Goal: Information Seeking & Learning: Learn about a topic

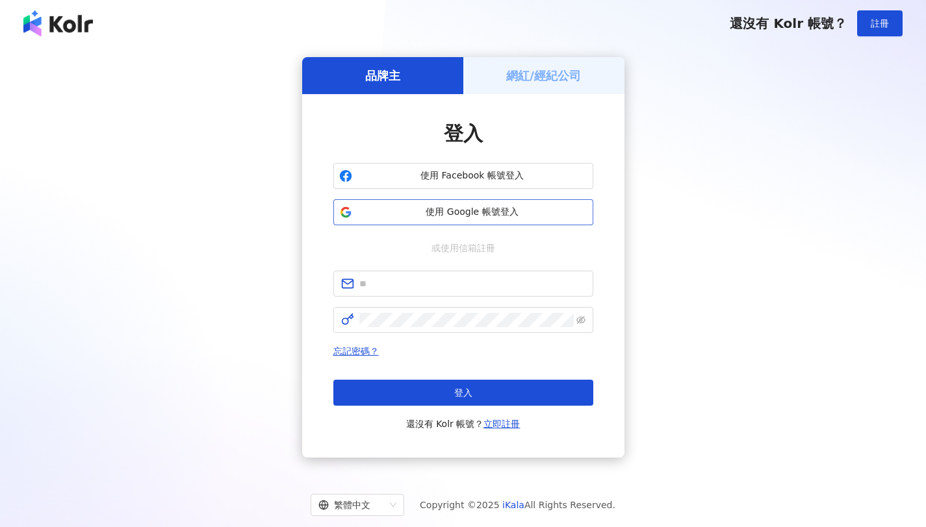
click at [501, 205] on button "使用 Google 帳號登入" at bounding box center [463, 212] width 260 height 26
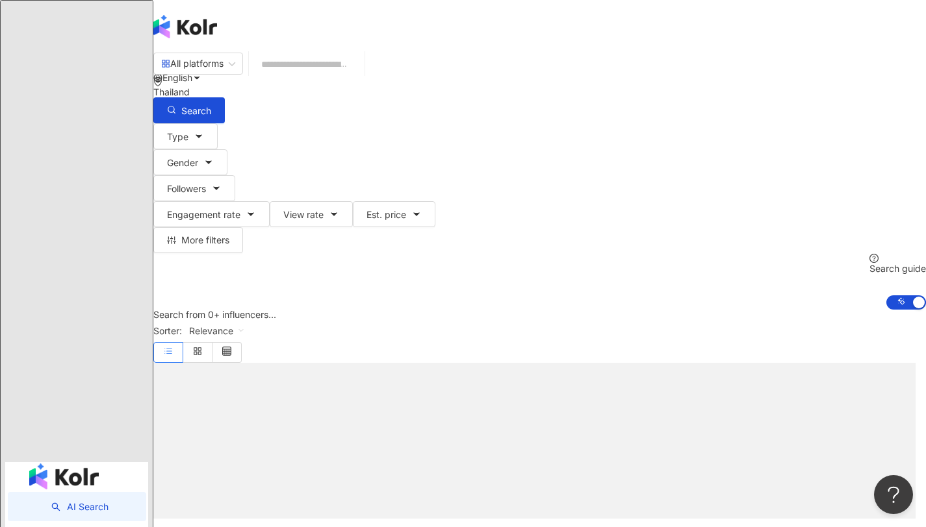
click at [359, 75] on input "search" at bounding box center [306, 64] width 105 height 25
paste input "*********"
type input "*********"
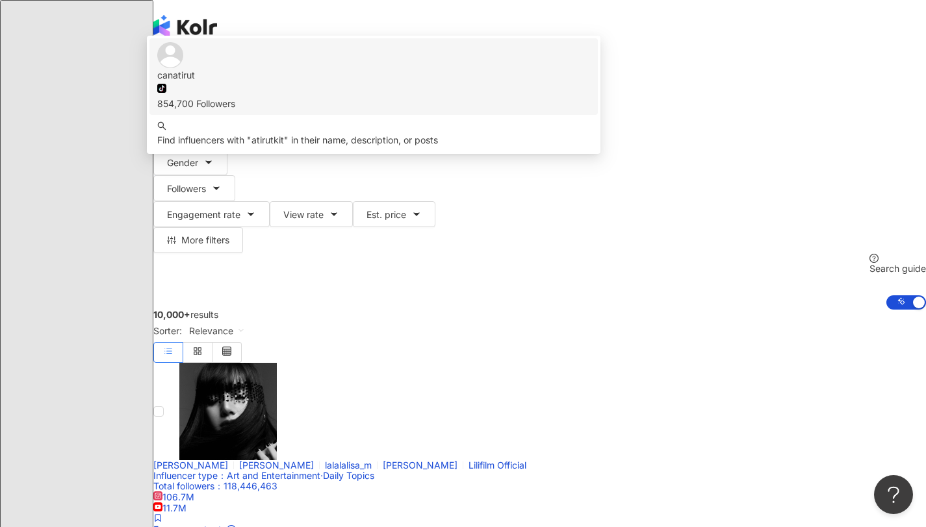
click at [416, 111] on div "854,700 Followers" at bounding box center [373, 104] width 433 height 14
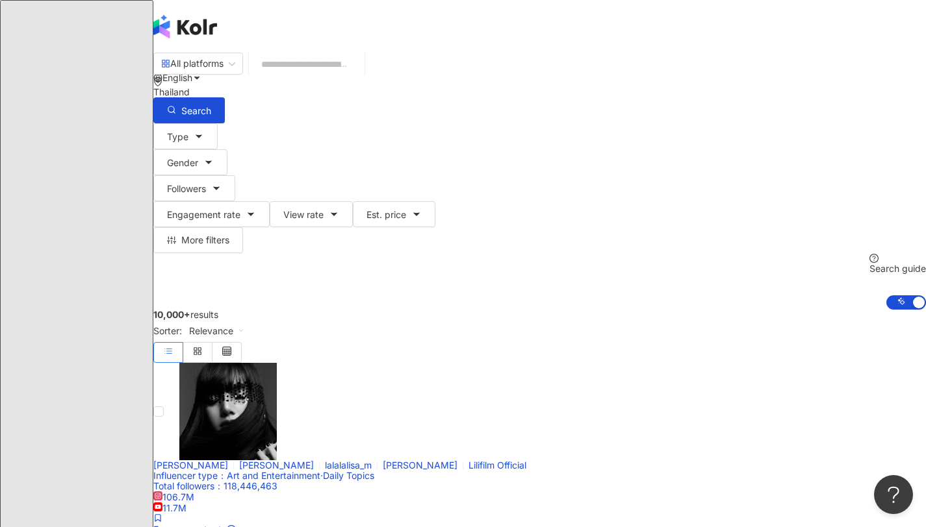
click at [594, 38] on div "English Messages N" at bounding box center [539, 104] width 772 height 208
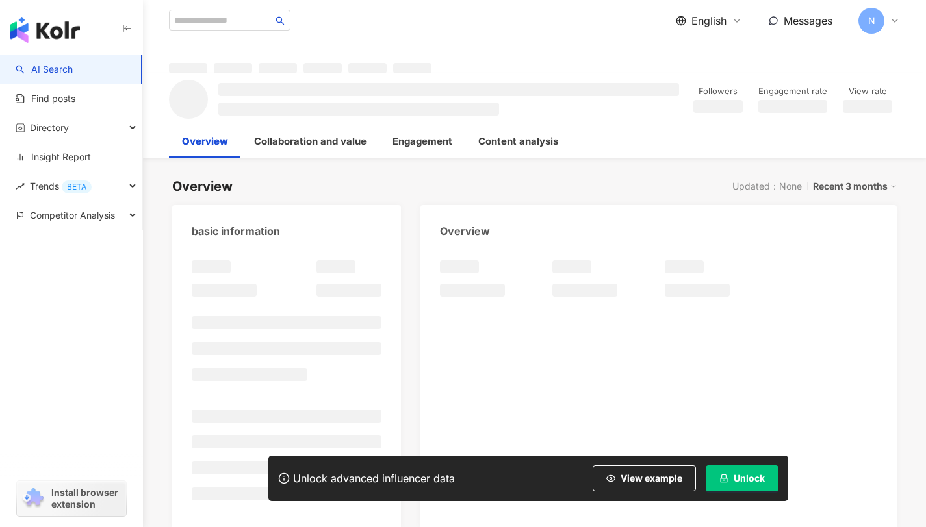
click at [750, 481] on span "Unlock" at bounding box center [748, 479] width 31 height 10
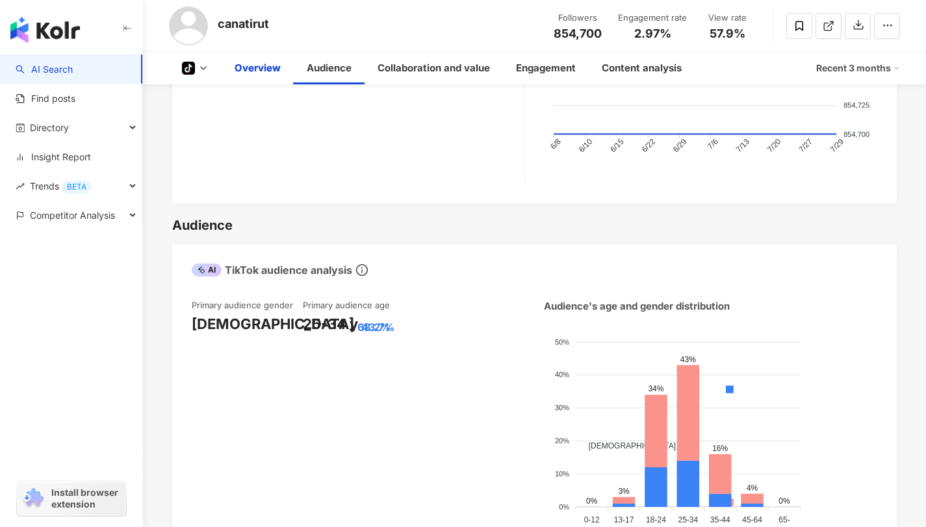
scroll to position [778, 0]
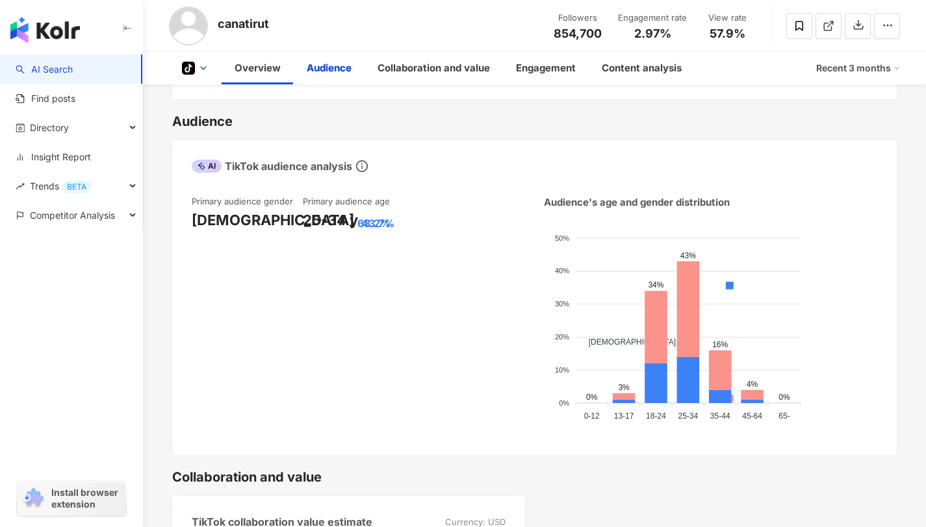
click at [396, 210] on div "25-34 y 43.7%" at bounding box center [358, 220] width 111 height 20
click at [499, 214] on div "Primary audience gender Female 68.2% Primary audience age 25-34 y 43.7%" at bounding box center [358, 316] width 333 height 240
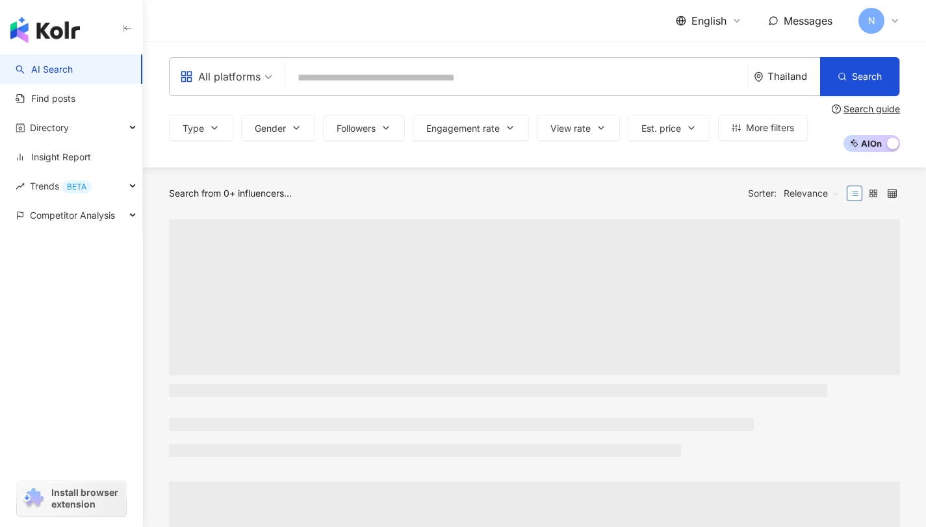
click at [899, 21] on icon at bounding box center [894, 21] width 10 height 10
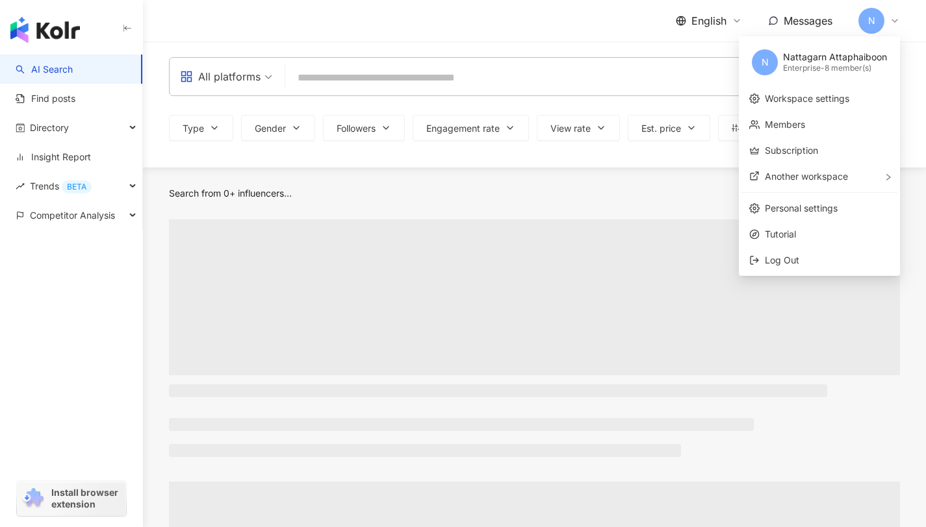
click at [863, 68] on div "Enterprise - 8 member(s)" at bounding box center [835, 68] width 104 height 11
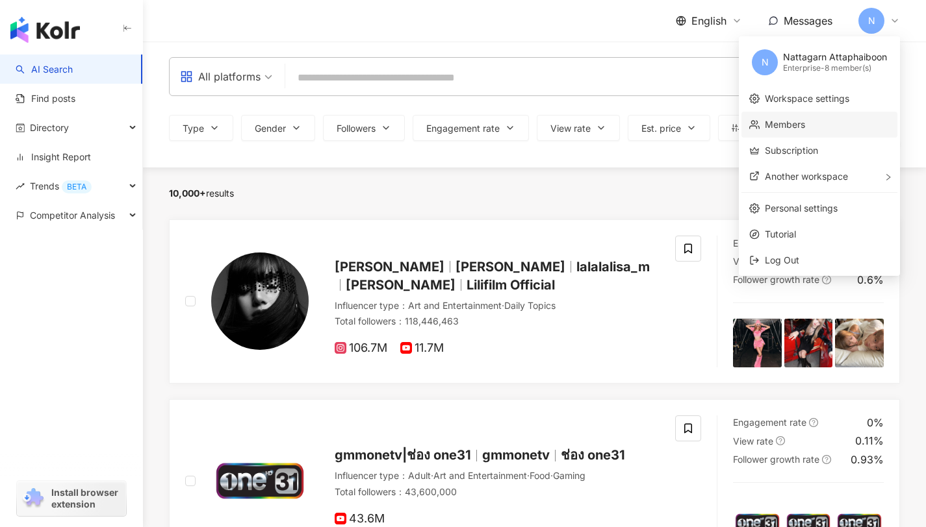
click at [786, 123] on link "Members" at bounding box center [785, 124] width 40 height 11
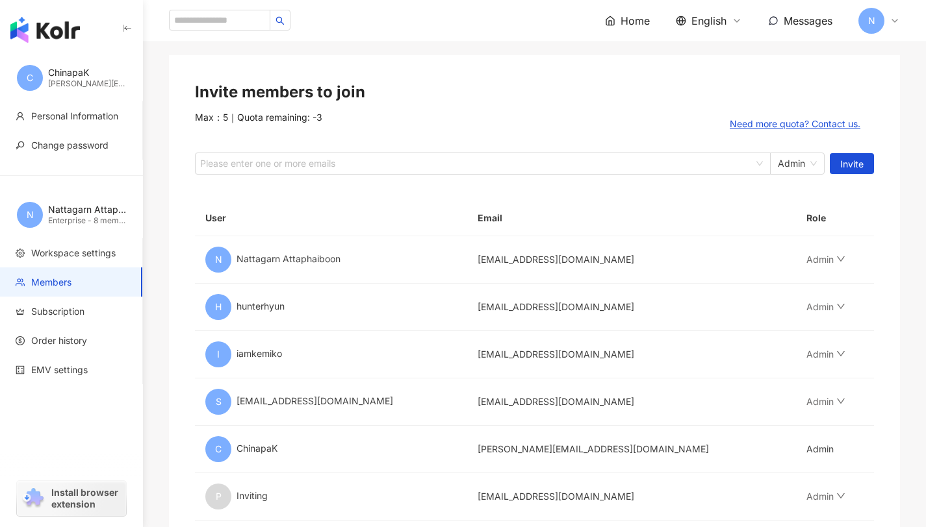
scroll to position [45, 0]
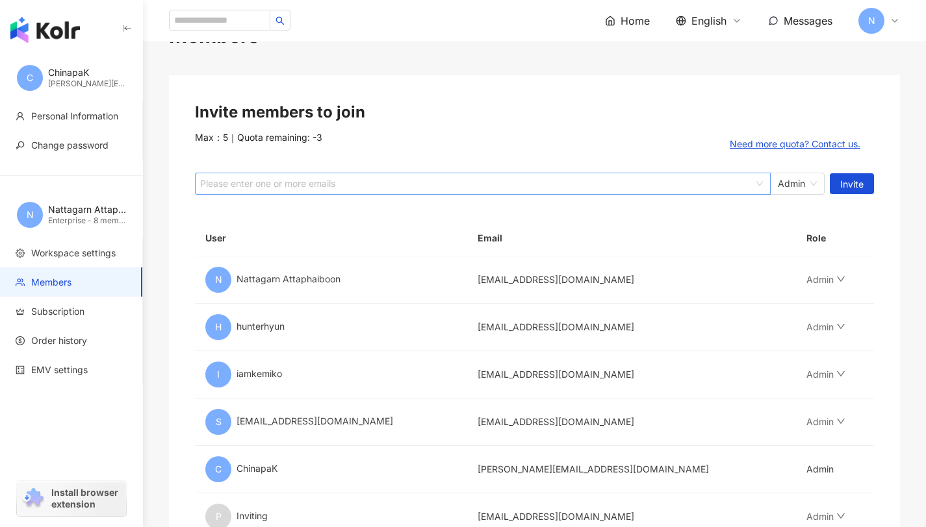
click at [416, 183] on div at bounding box center [475, 184] width 557 height 10
click at [700, 188] on div at bounding box center [475, 184] width 557 height 10
type input "**********"
click at [849, 192] on span "Invite" at bounding box center [851, 184] width 23 height 21
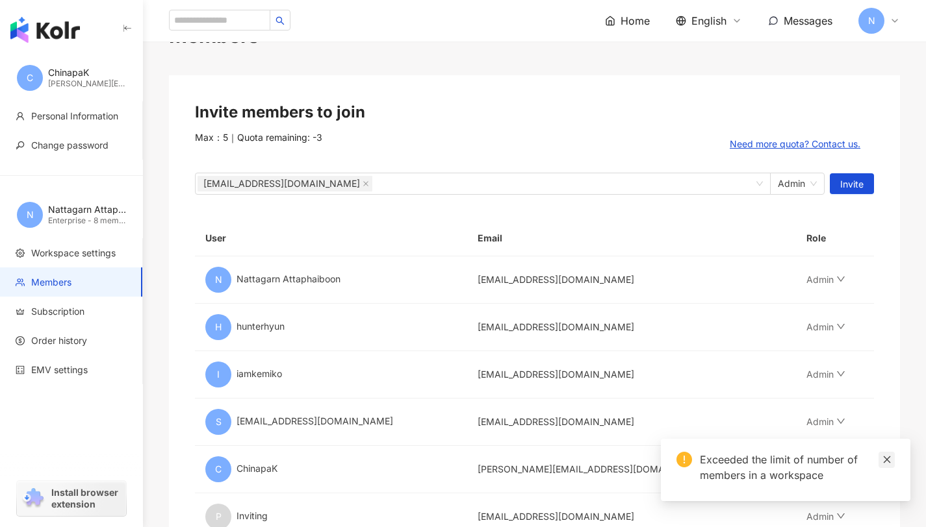
click at [884, 461] on icon "close" at bounding box center [886, 460] width 7 height 7
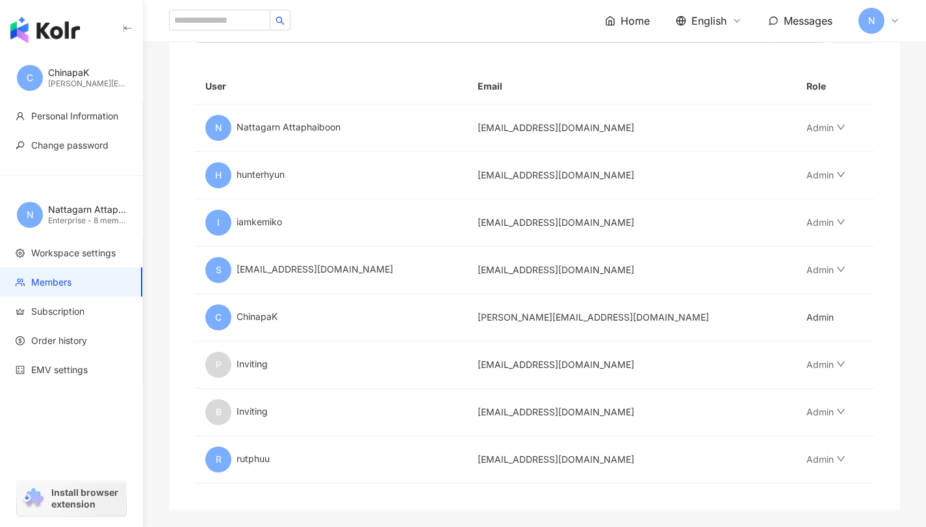
scroll to position [324, 0]
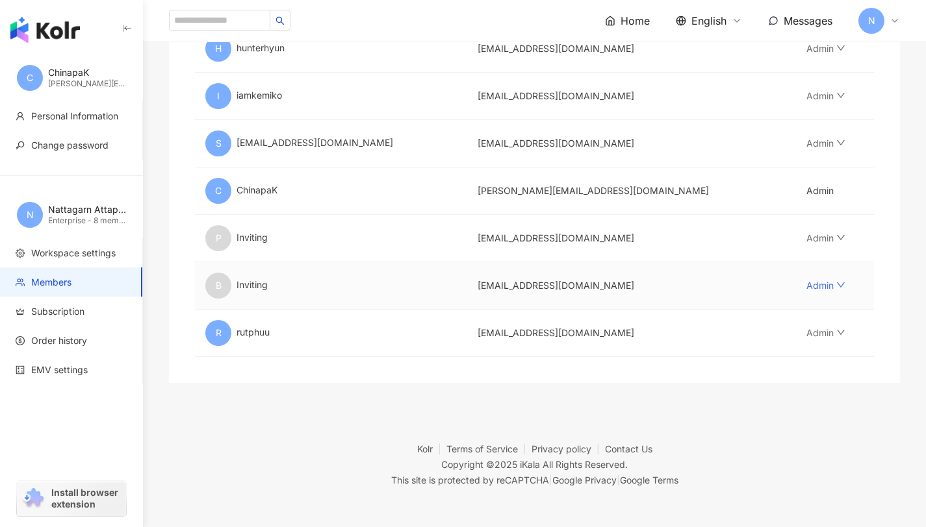
click at [822, 290] on link "Admin" at bounding box center [825, 285] width 39 height 11
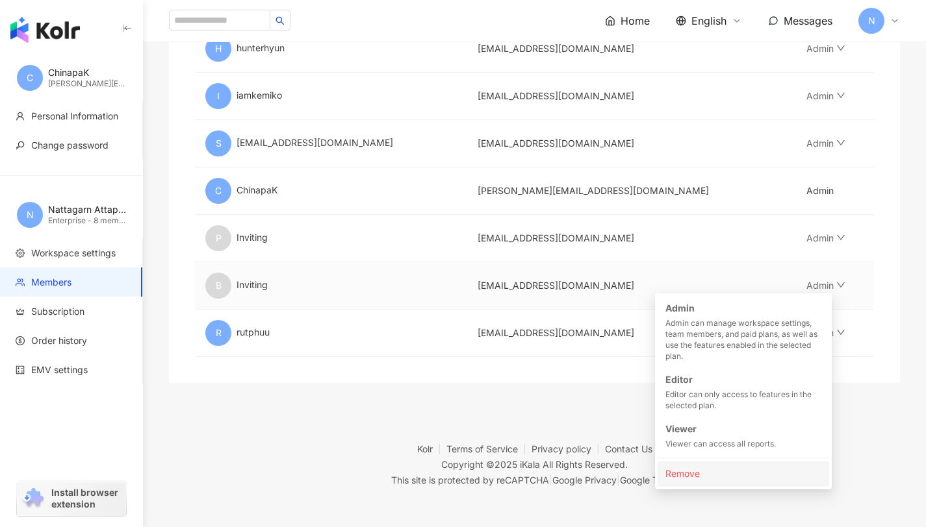
click at [731, 479] on div "Remove" at bounding box center [743, 474] width 156 height 14
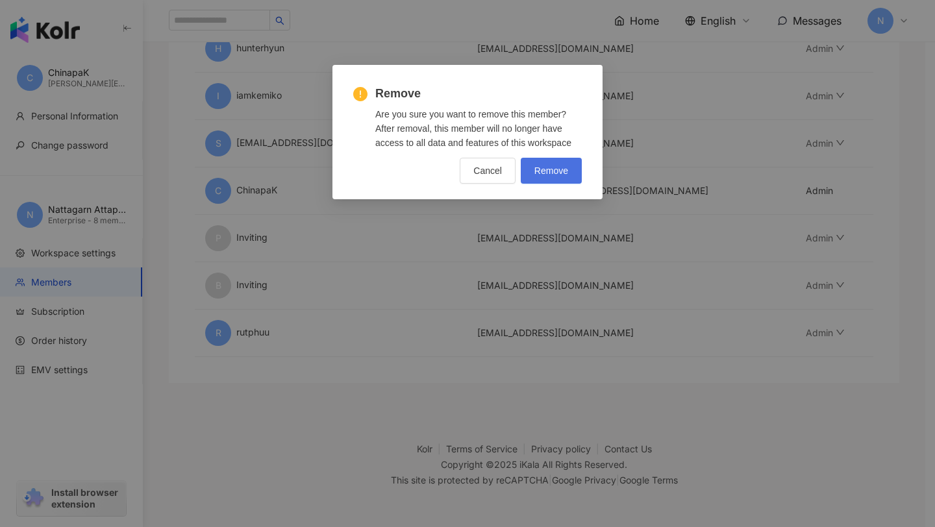
click at [555, 175] on span "Remove" at bounding box center [552, 171] width 34 height 10
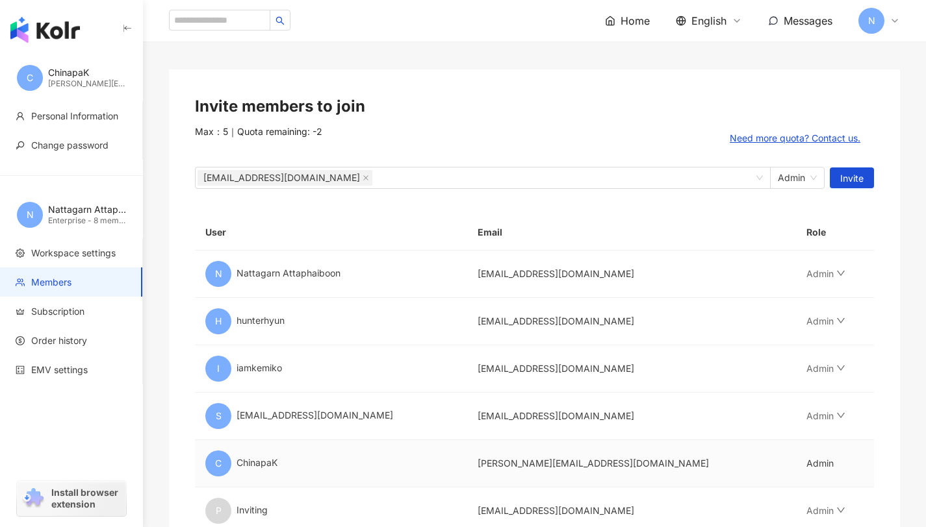
scroll to position [0, 0]
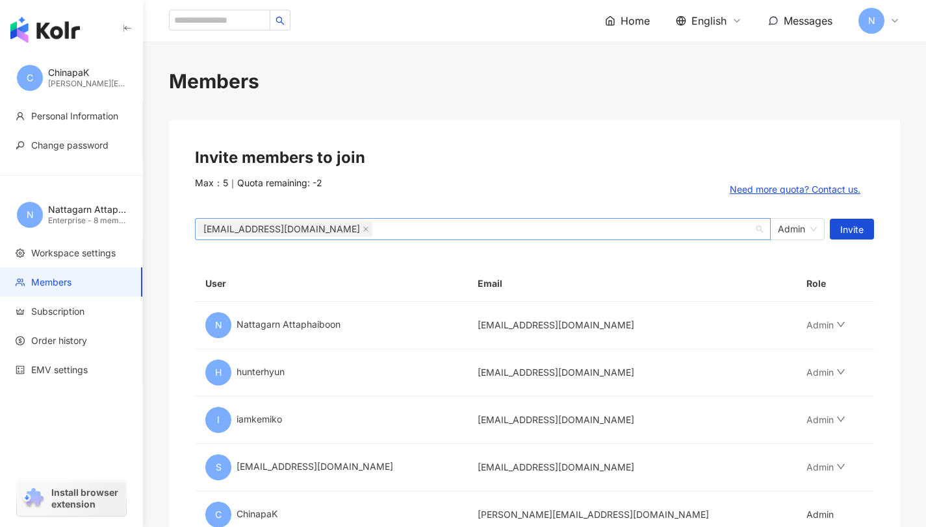
click at [383, 225] on div "boonthida@halfandhalfagency.com" at bounding box center [475, 229] width 557 height 18
click at [835, 224] on button "Invite" at bounding box center [851, 229] width 44 height 21
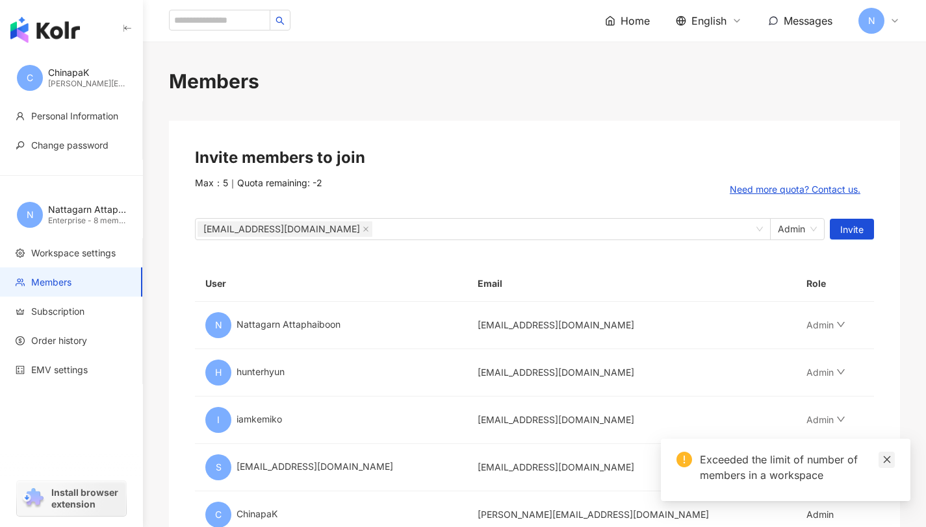
click at [894, 459] on link at bounding box center [886, 460] width 16 height 16
click at [892, 455] on link at bounding box center [886, 460] width 16 height 16
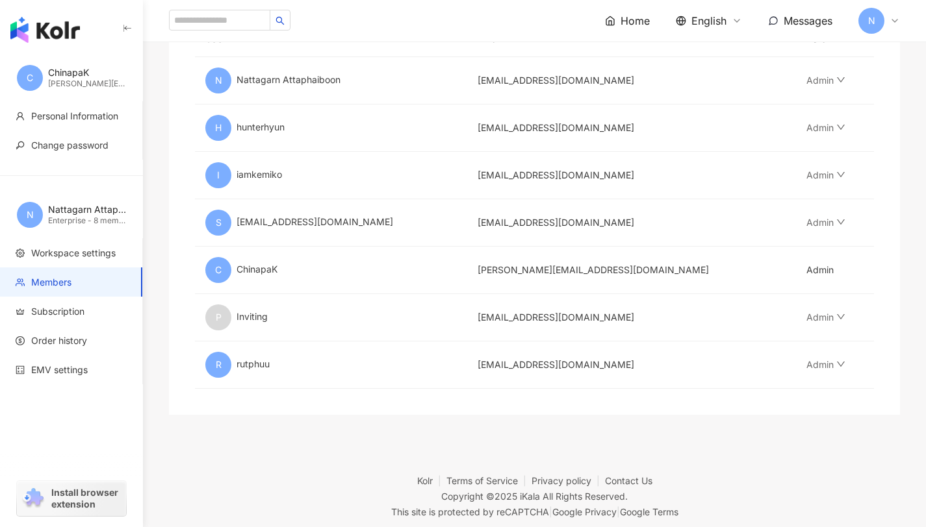
click at [73, 85] on div "chinapa@halfandhalfagency.com" at bounding box center [87, 84] width 78 height 11
click at [84, 114] on span "Personal Information" at bounding box center [74, 116] width 87 height 13
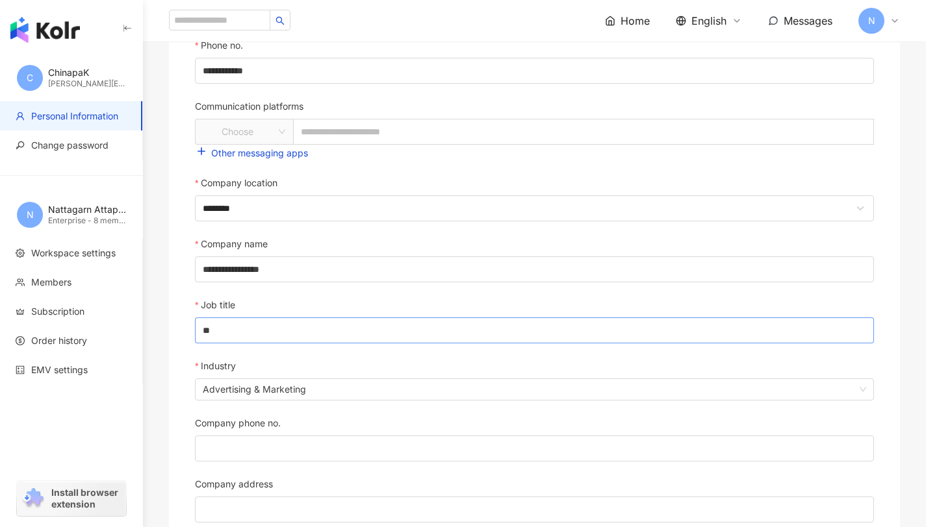
scroll to position [424, 0]
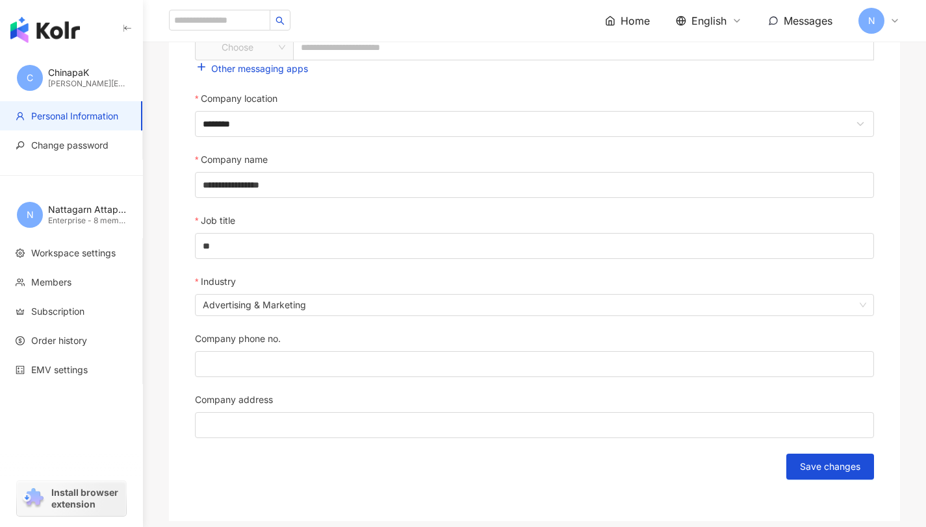
click at [43, 77] on div "C ChinapaK chinapa@halfandhalfagency.com" at bounding box center [71, 78] width 143 height 47
click at [117, 25] on div "button" at bounding box center [71, 27] width 143 height 55
click at [127, 26] on icon "button" at bounding box center [127, 28] width 10 height 10
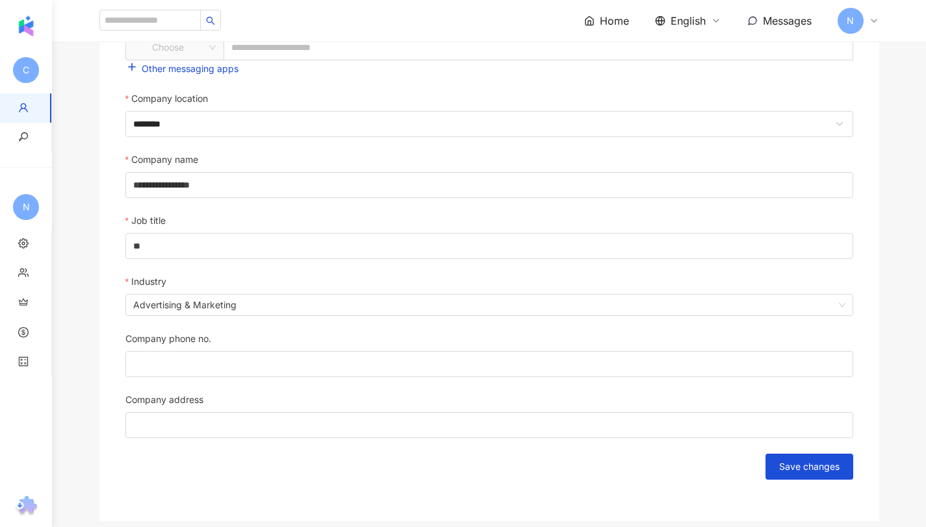
click at [484, 15] on div "Home English Messages N" at bounding box center [488, 21] width 779 height 42
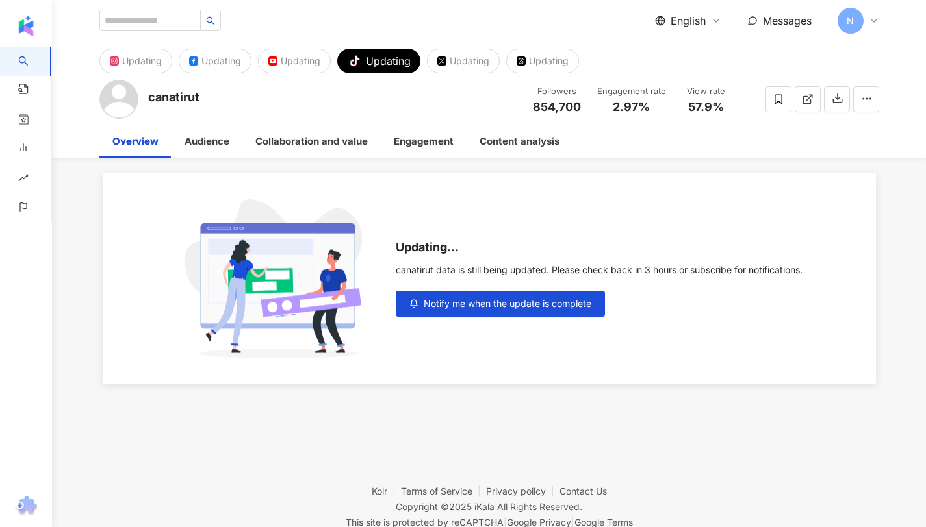
click at [45, 56] on span "AI Search" at bounding box center [49, 62] width 31 height 31
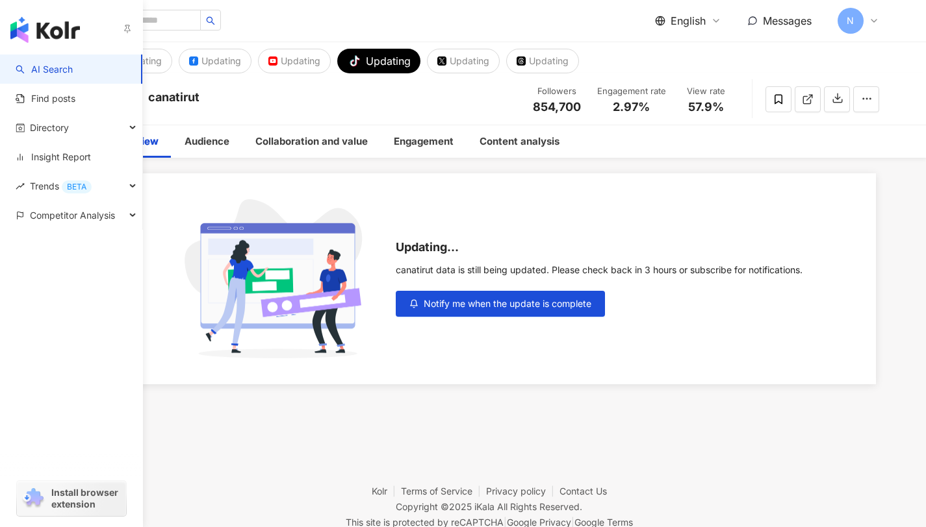
click at [67, 64] on link "AI Search" at bounding box center [44, 69] width 57 height 13
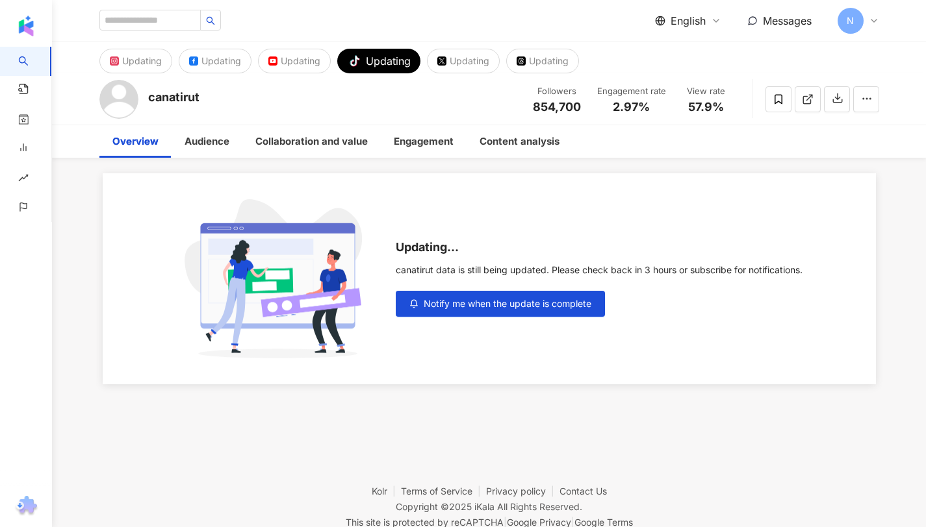
click at [378, 28] on div "English Messages N" at bounding box center [488, 21] width 779 height 42
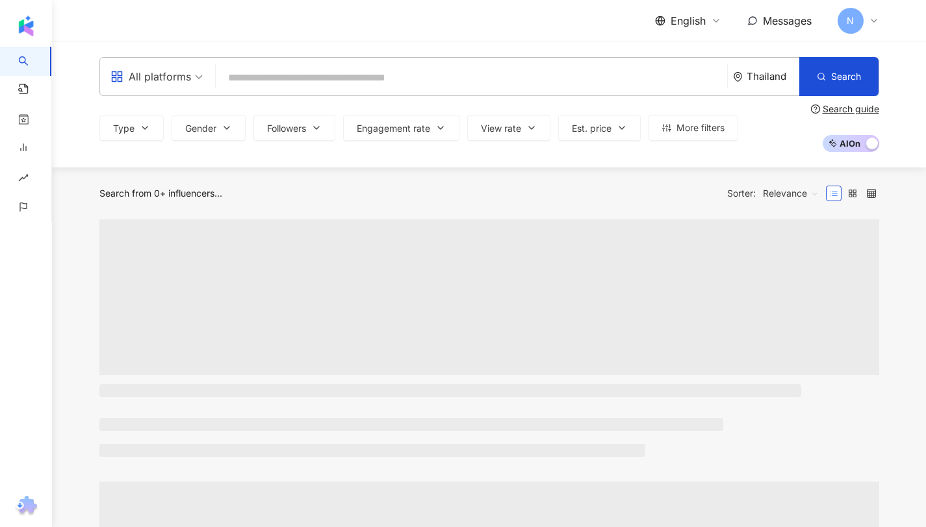
click at [511, 79] on input "search" at bounding box center [471, 78] width 501 height 25
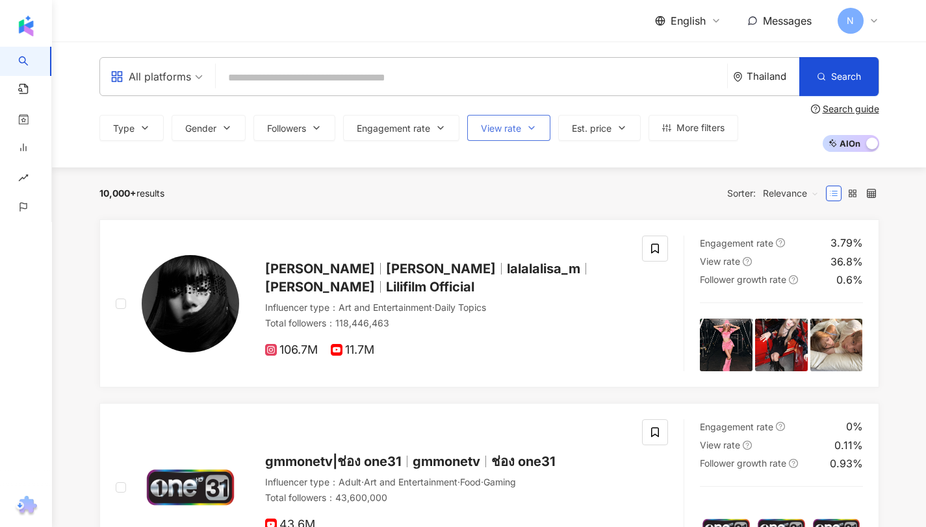
type input "*"
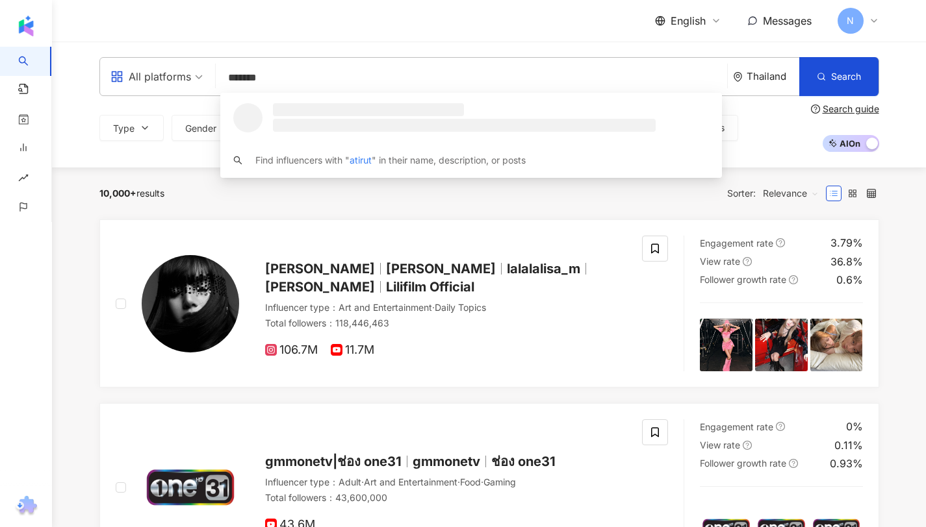
type input "********"
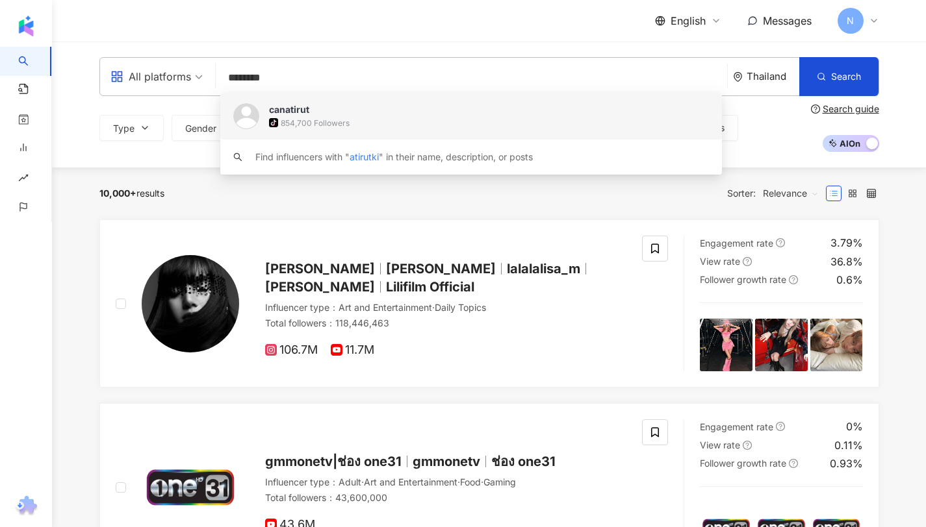
click at [443, 116] on div "tiktok-icon 854,700 Followers" at bounding box center [489, 122] width 440 height 13
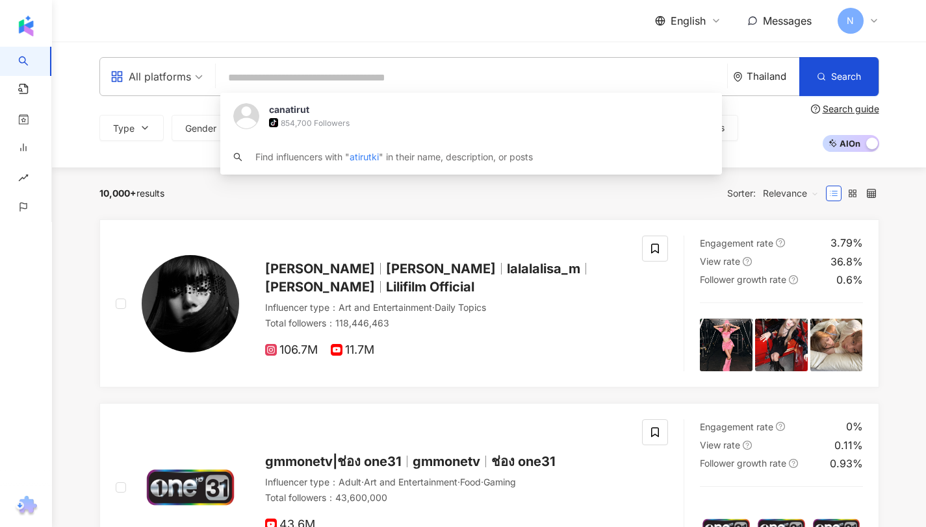
click at [481, 10] on div "English Messages N" at bounding box center [488, 21] width 779 height 42
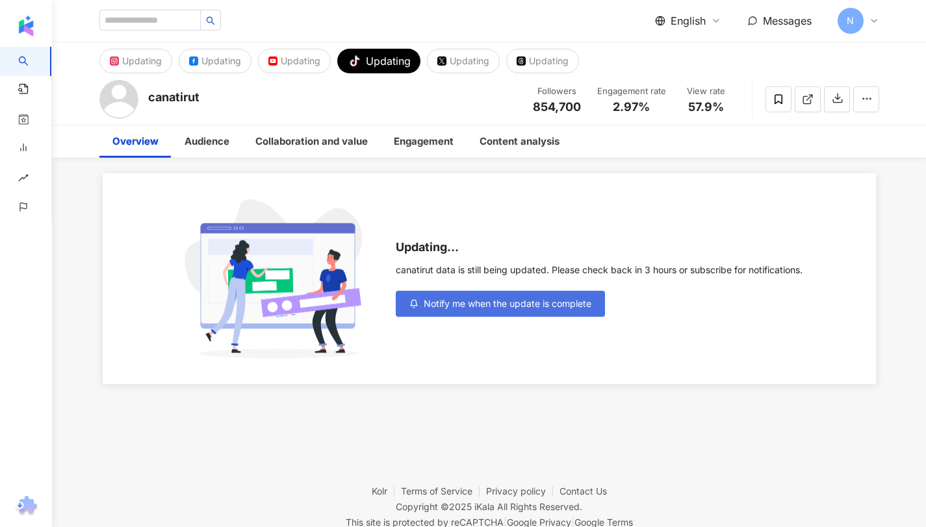
click at [534, 297] on button "Notify me when the update is complete" at bounding box center [500, 304] width 209 height 26
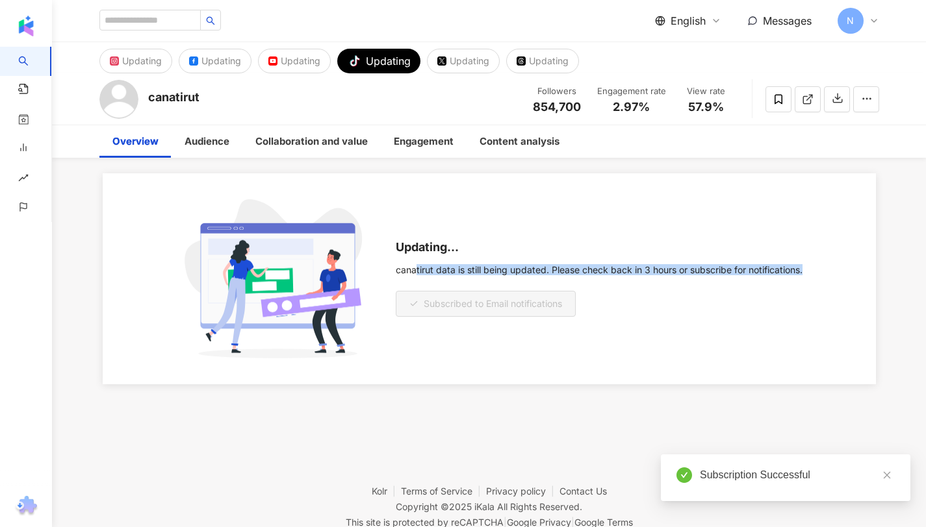
drag, startPoint x: 414, startPoint y: 267, endPoint x: 809, endPoint y: 266, distance: 395.6
click at [809, 266] on div "Updating... canatirut data is still being updated. Please check back in 3 hours…" at bounding box center [489, 278] width 773 height 211
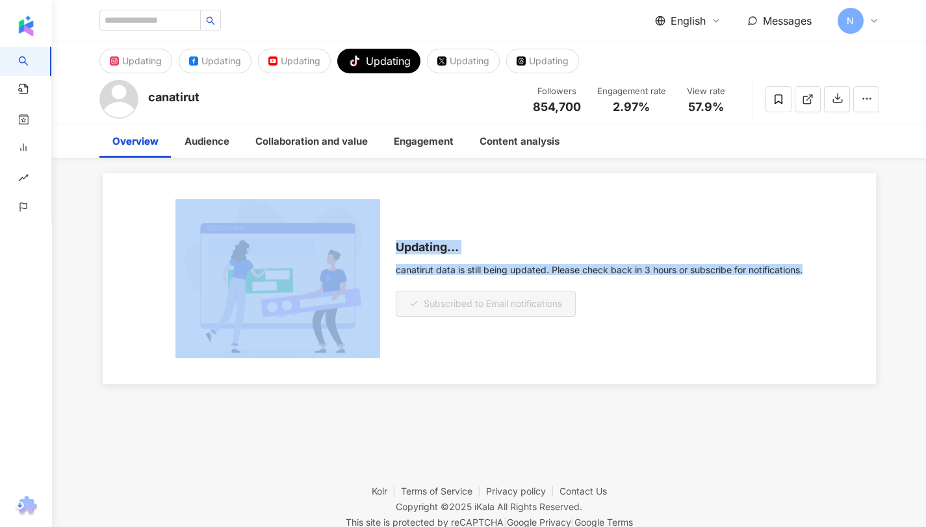
drag, startPoint x: 820, startPoint y: 266, endPoint x: 105, endPoint y: 224, distance: 716.4
click at [105, 224] on div "Updating... canatirut data is still being updated. Please check back in 3 hours…" at bounding box center [489, 278] width 773 height 211
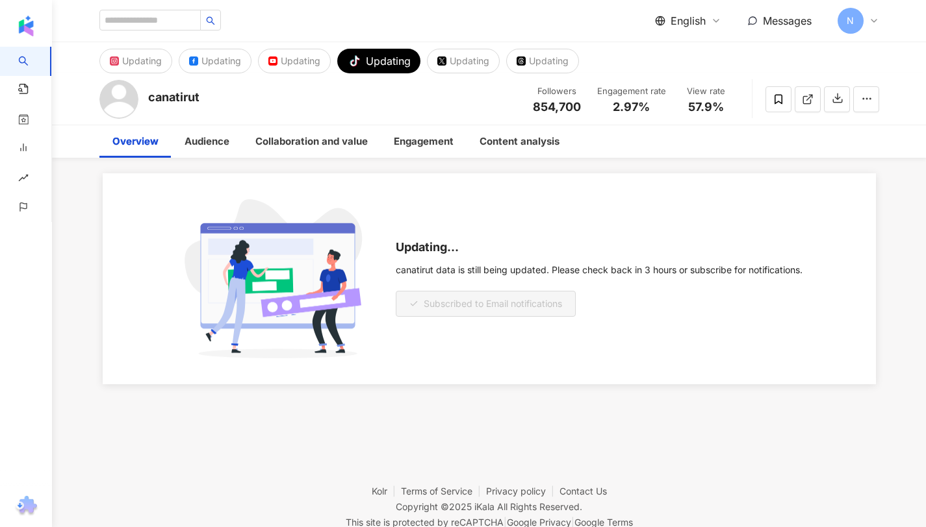
click at [75, 227] on div "Updating... canatirut data is still being updated. Please check back in 3 hours…" at bounding box center [488, 271] width 831 height 227
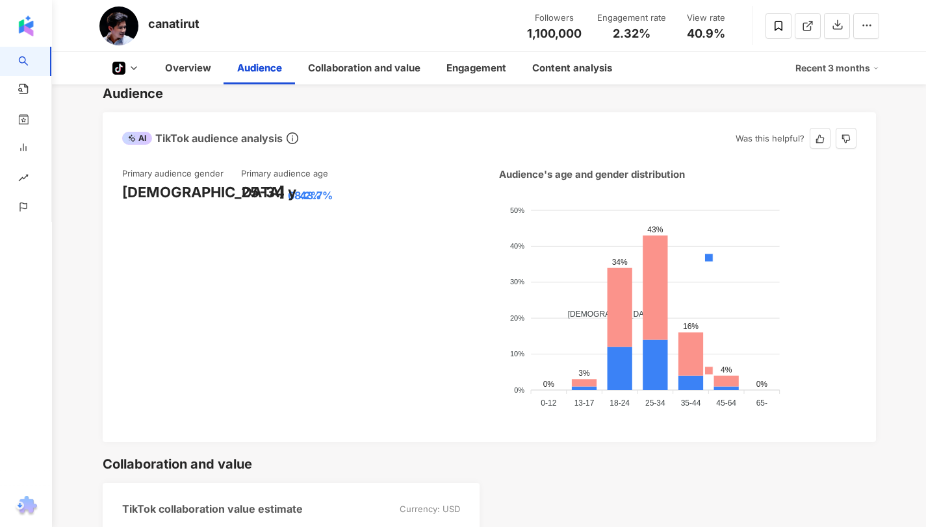
scroll to position [781, 0]
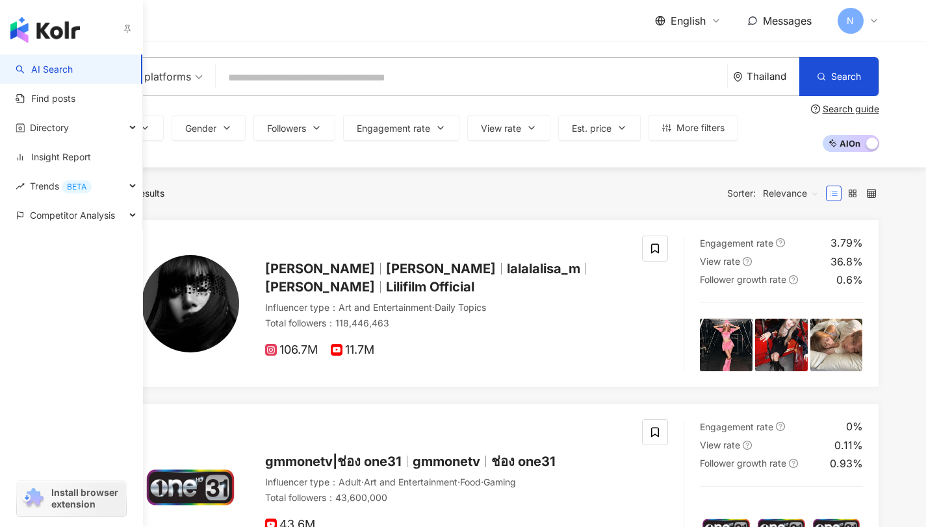
click at [36, 21] on img "button" at bounding box center [45, 30] width 70 height 26
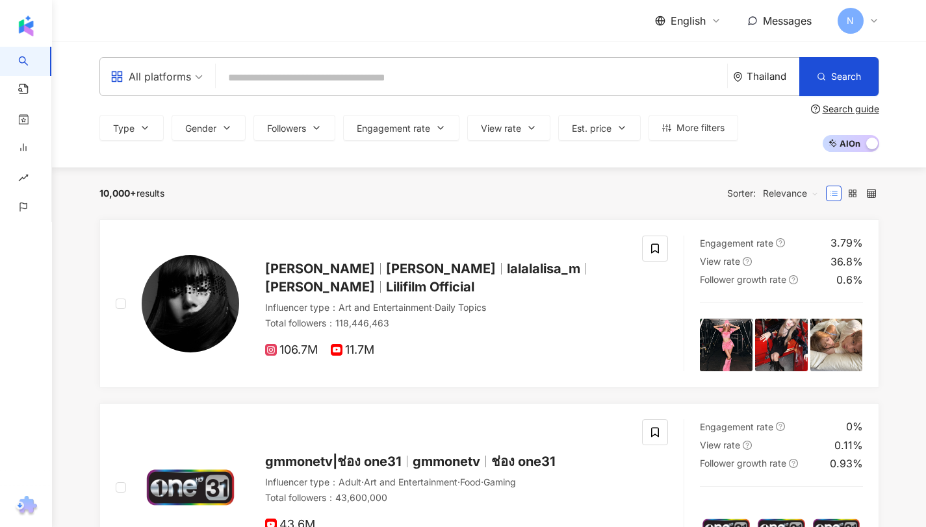
click at [265, 16] on div "English Messages N" at bounding box center [488, 21] width 779 height 42
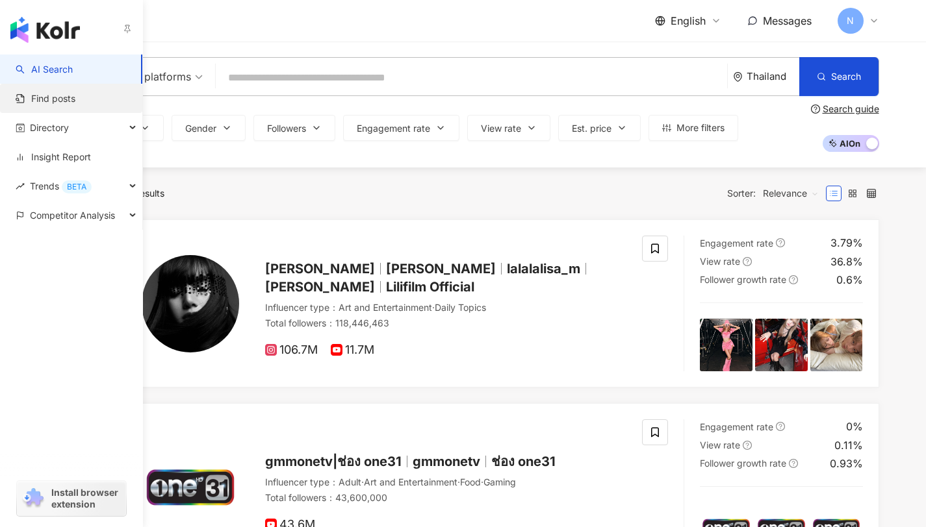
click at [75, 95] on link "Find posts" at bounding box center [46, 98] width 60 height 13
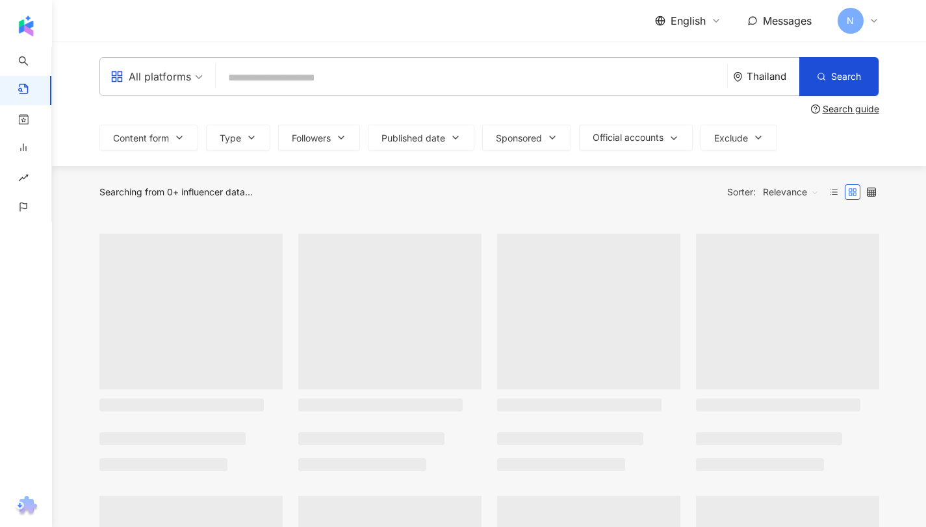
click at [302, 79] on input "search" at bounding box center [471, 78] width 501 height 28
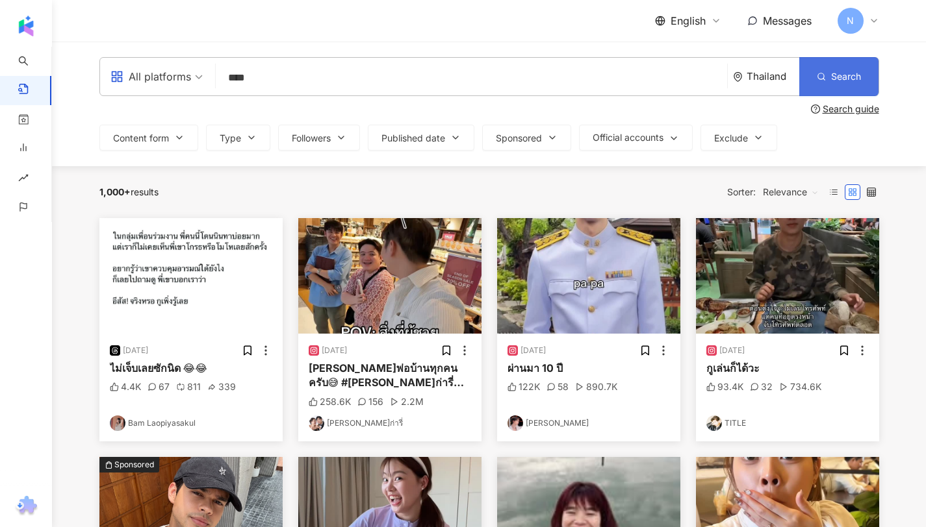
type input "****"
click at [822, 81] on icon "button" at bounding box center [820, 76] width 9 height 9
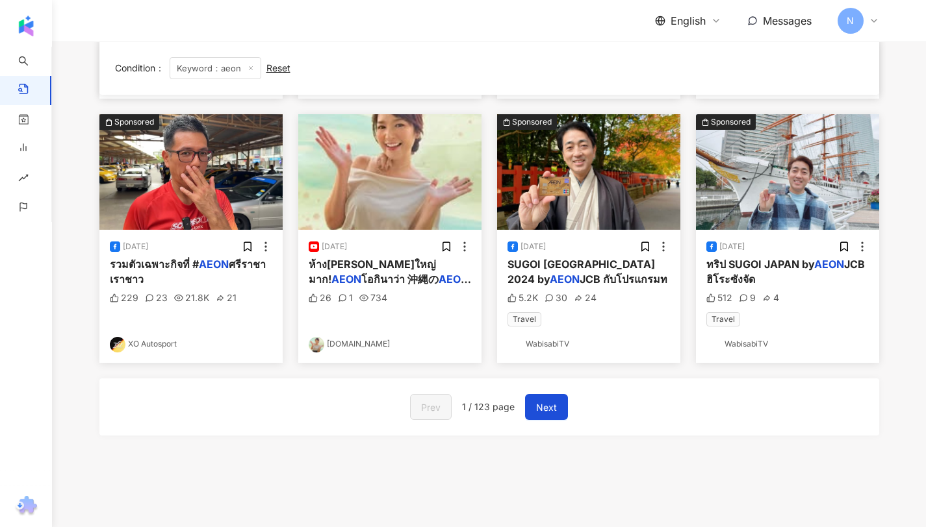
scroll to position [718, 0]
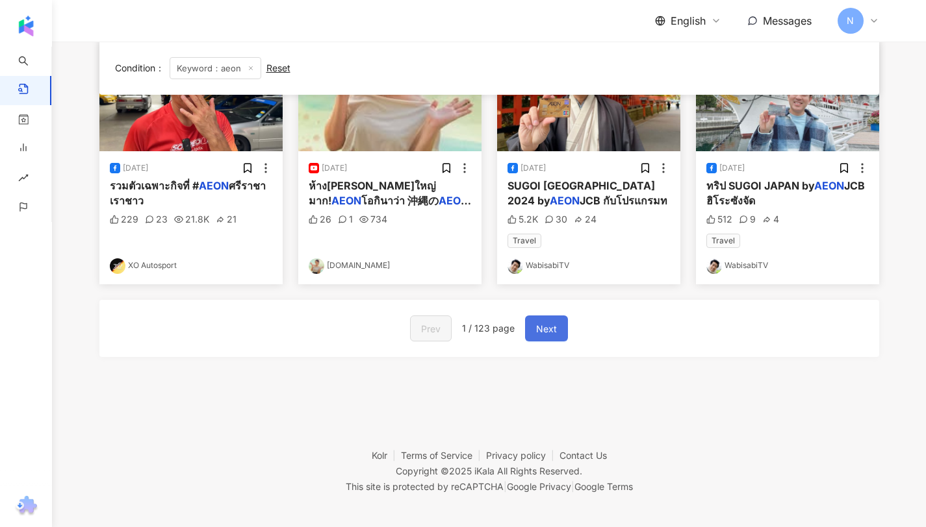
click at [552, 322] on span "Next" at bounding box center [546, 330] width 21 height 16
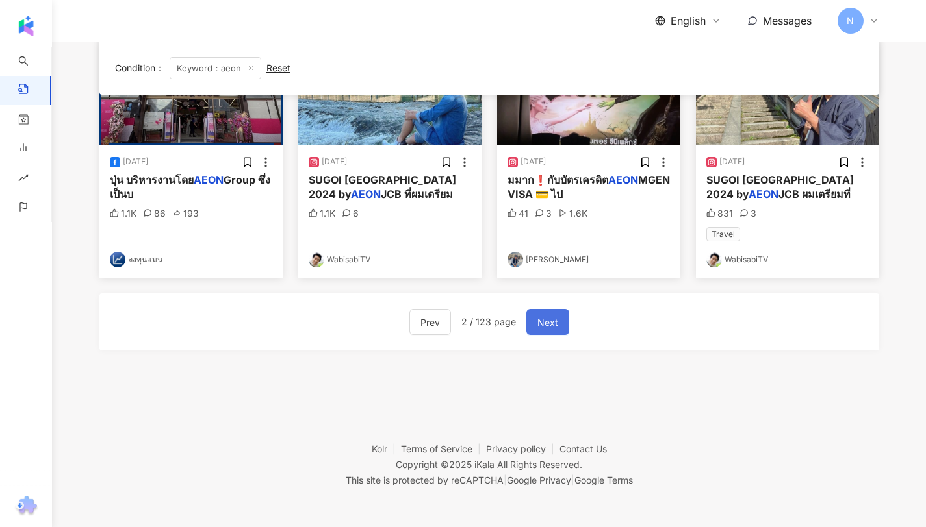
click at [544, 323] on span "Next" at bounding box center [547, 323] width 21 height 16
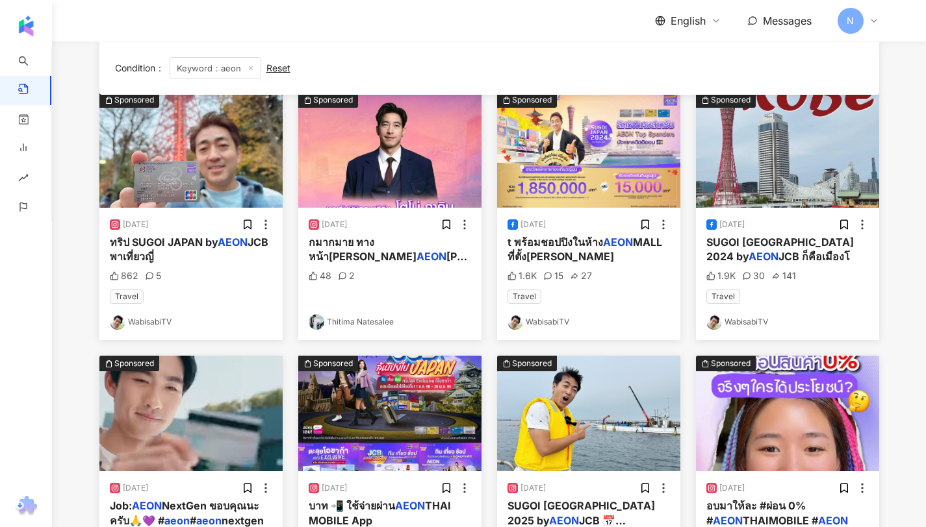
scroll to position [257, 0]
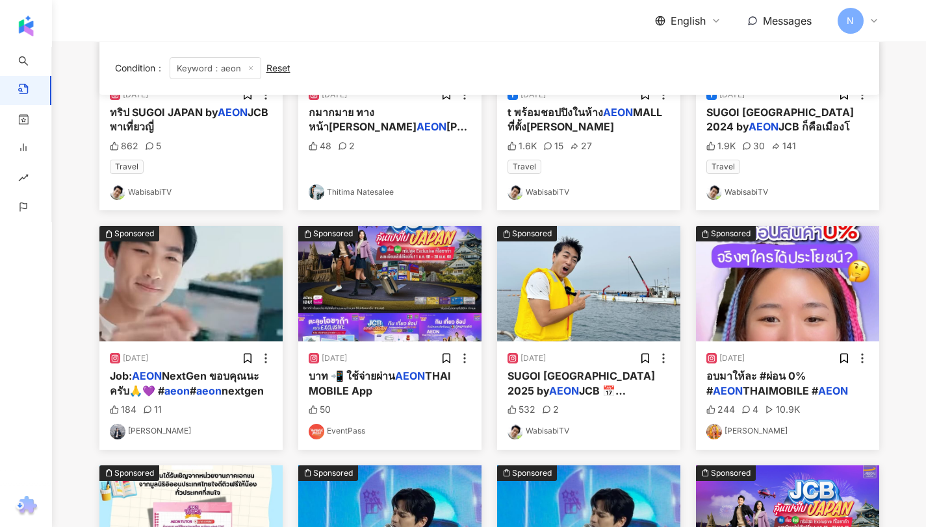
click at [827, 422] on div "[DATE] อบมาให้ละ #ผ่อน 0% # AEON THAIMOBILE # AEON 244 4 10.9K [PERSON_NAME]" at bounding box center [787, 396] width 183 height 108
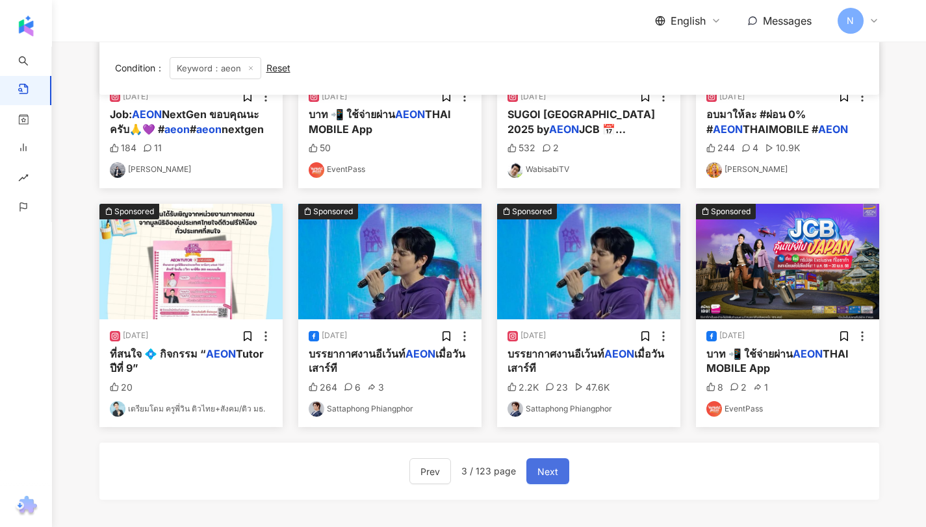
click at [551, 475] on span "Next" at bounding box center [547, 472] width 21 height 16
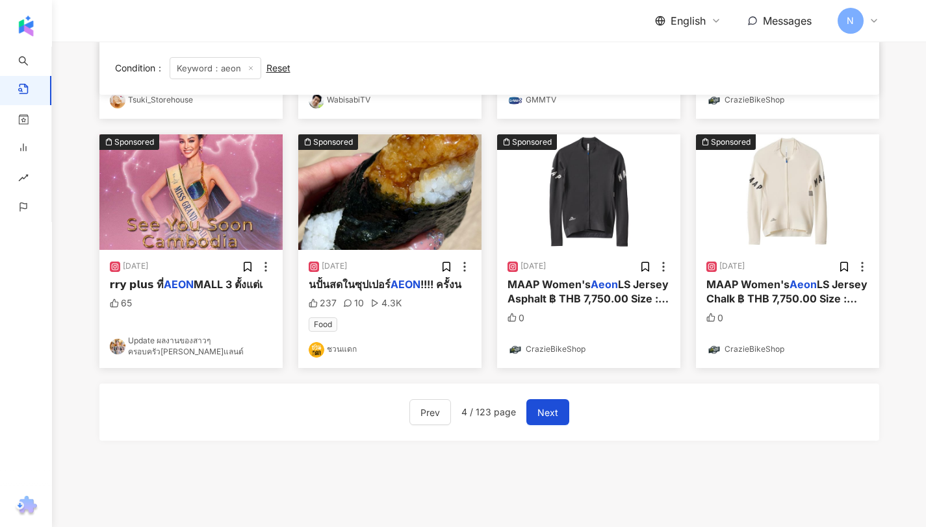
scroll to position [718, 0]
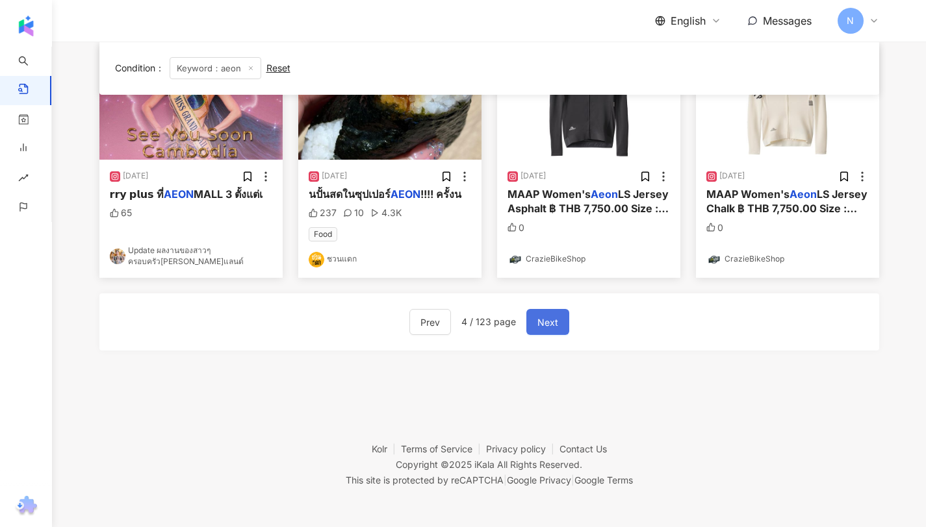
click at [559, 325] on button "Next" at bounding box center [547, 322] width 43 height 26
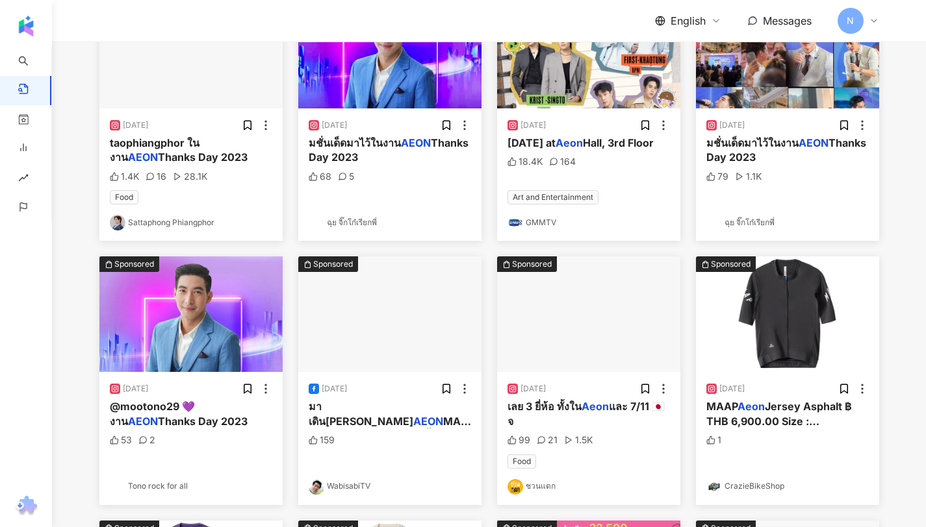
scroll to position [64, 0]
